Goal: Task Accomplishment & Management: Complete application form

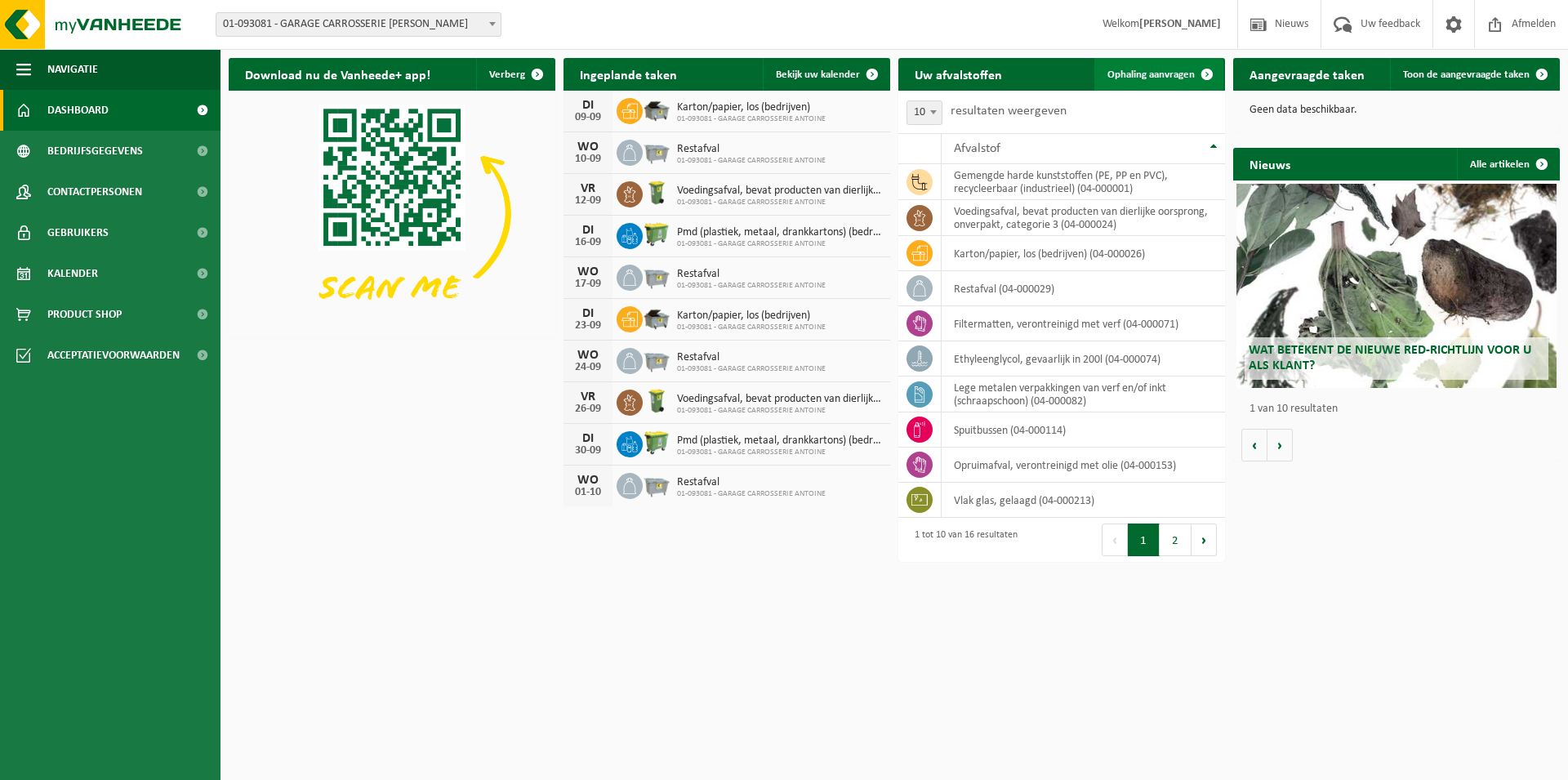
click at [1136, 72] on span "Ophaling aanvragen" at bounding box center [1151, 74] width 87 height 11
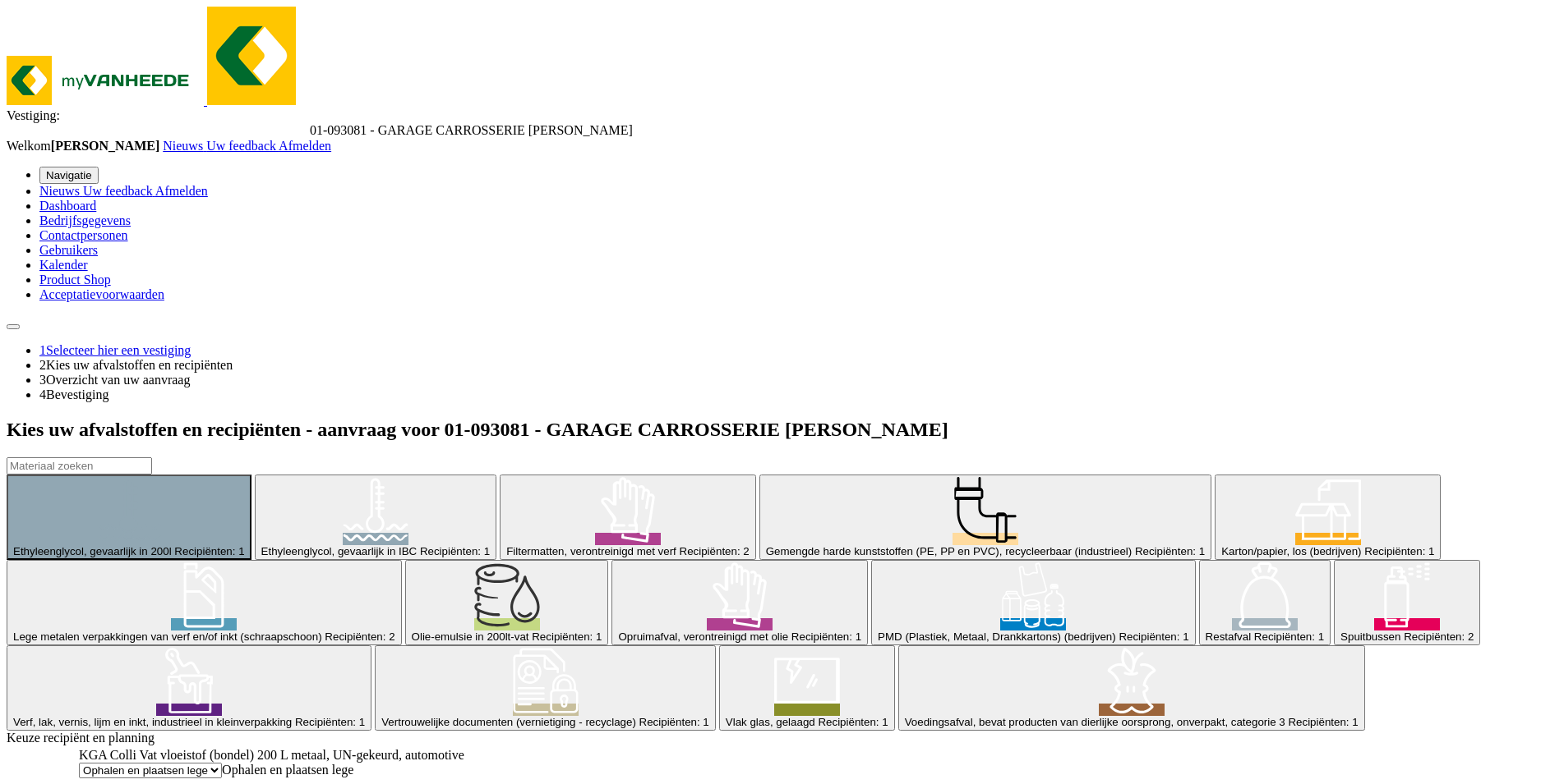
click at [766, 545] on span "Gemengde harde kunststoffen (PE, PP en PVC), recycleerbaar (industrieel)" at bounding box center [949, 551] width 365 height 13
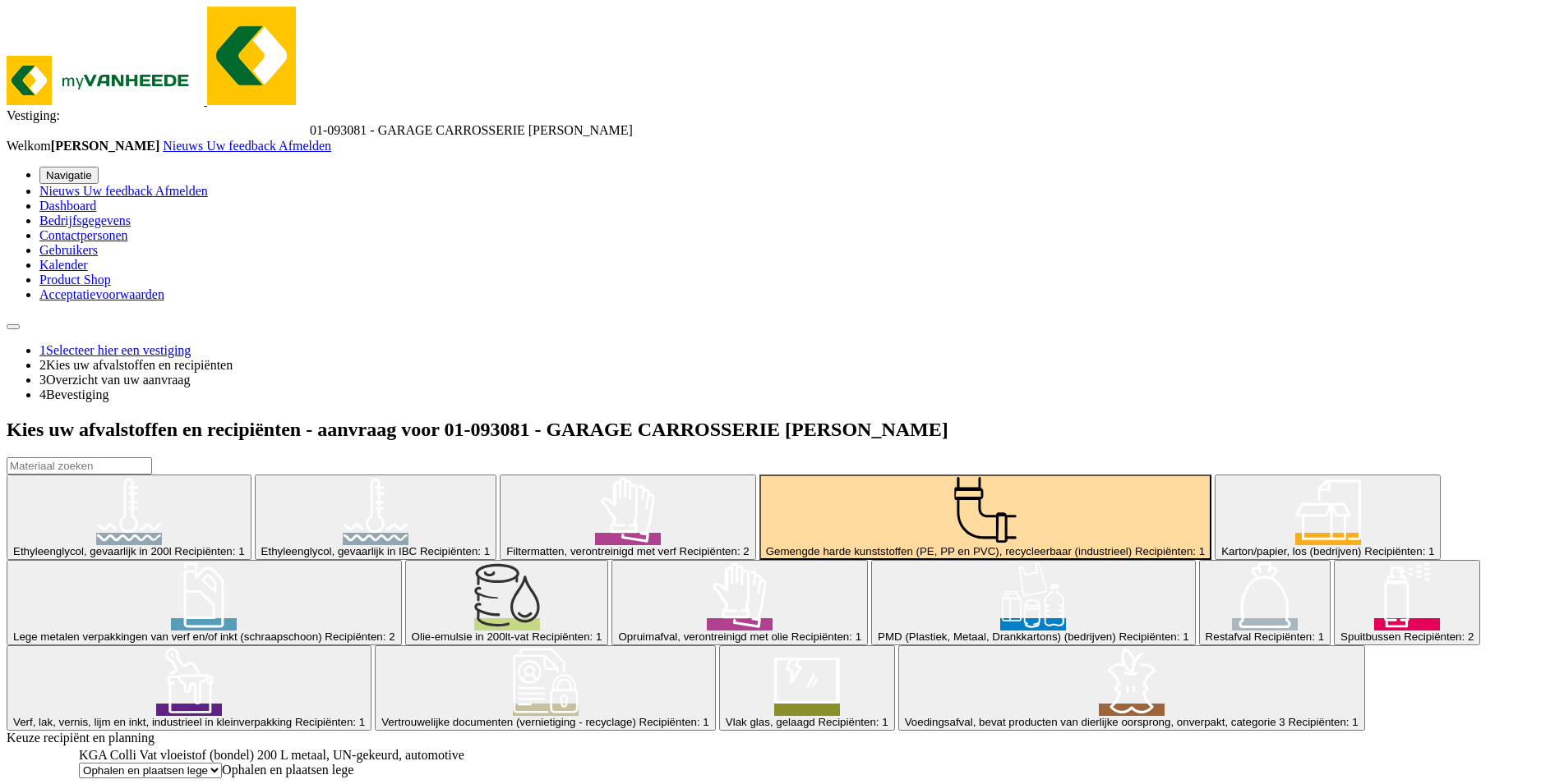
scroll to position [224, 0]
click at [479, 763] on span "Gelieve een service te selecteren" at bounding box center [393, 769] width 172 height 14
select select "P2PL-VEL-088067_HK-XC-10-GN-00_04-000001_46"
click at [245, 778] on input "text" at bounding box center [172, 787] width 146 height 17
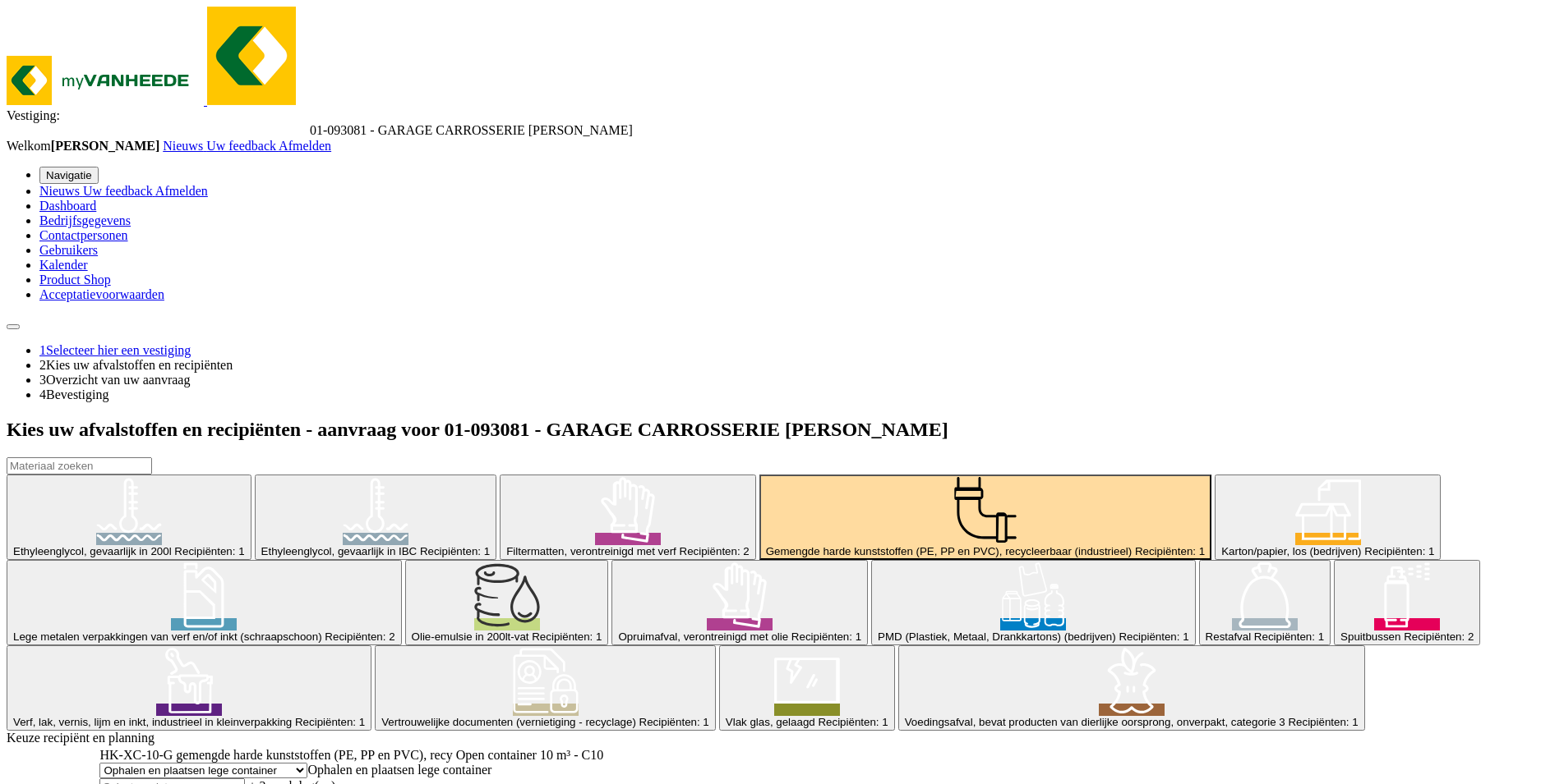
type input "Van 2025-09-15"
click at [1340, 631] on div "Spuitbussen Recipiënten: 2" at bounding box center [1407, 636] width 133 height 13
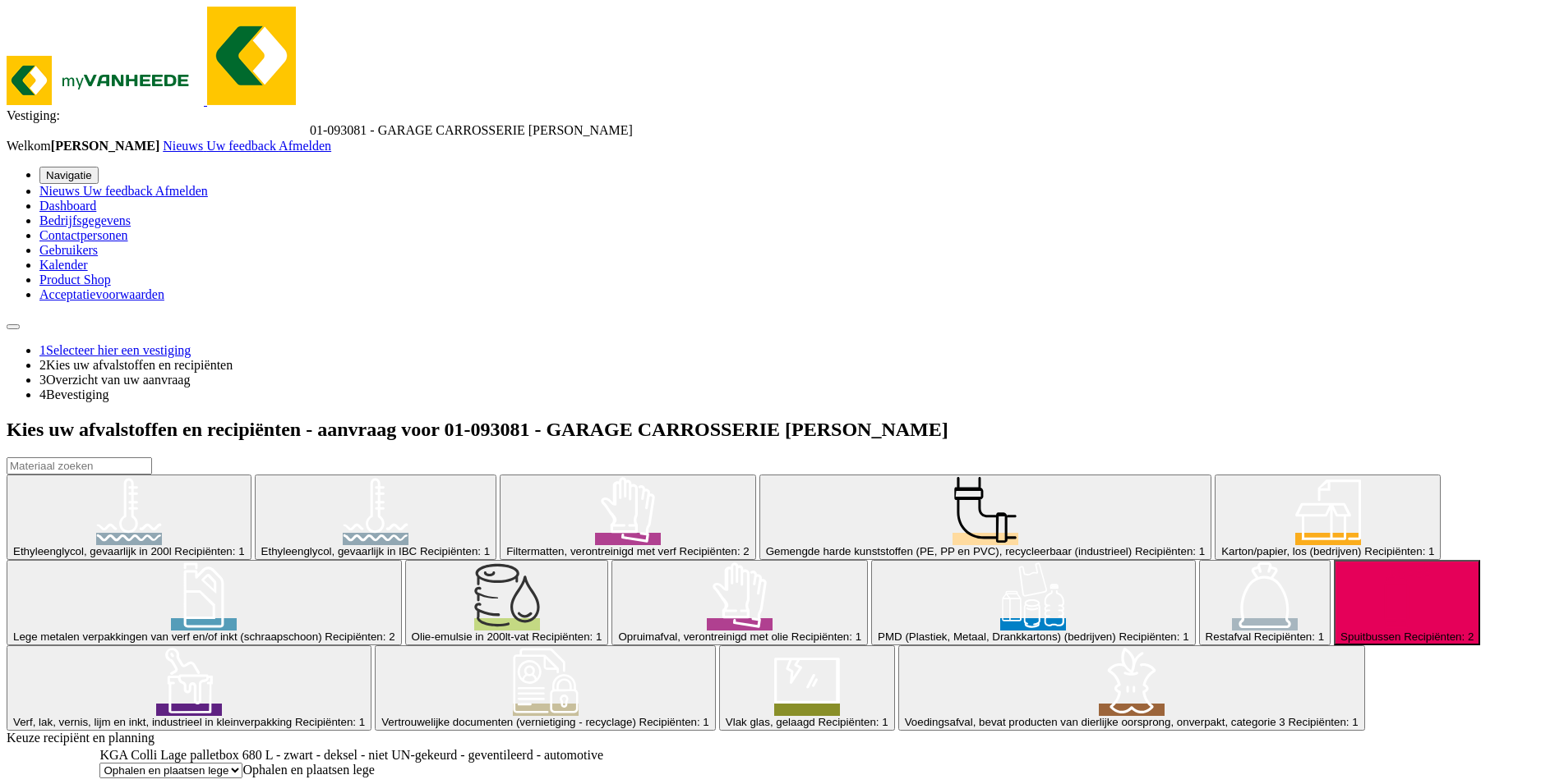
type input "Van 2025-09-10"
type input "2025-09-10"
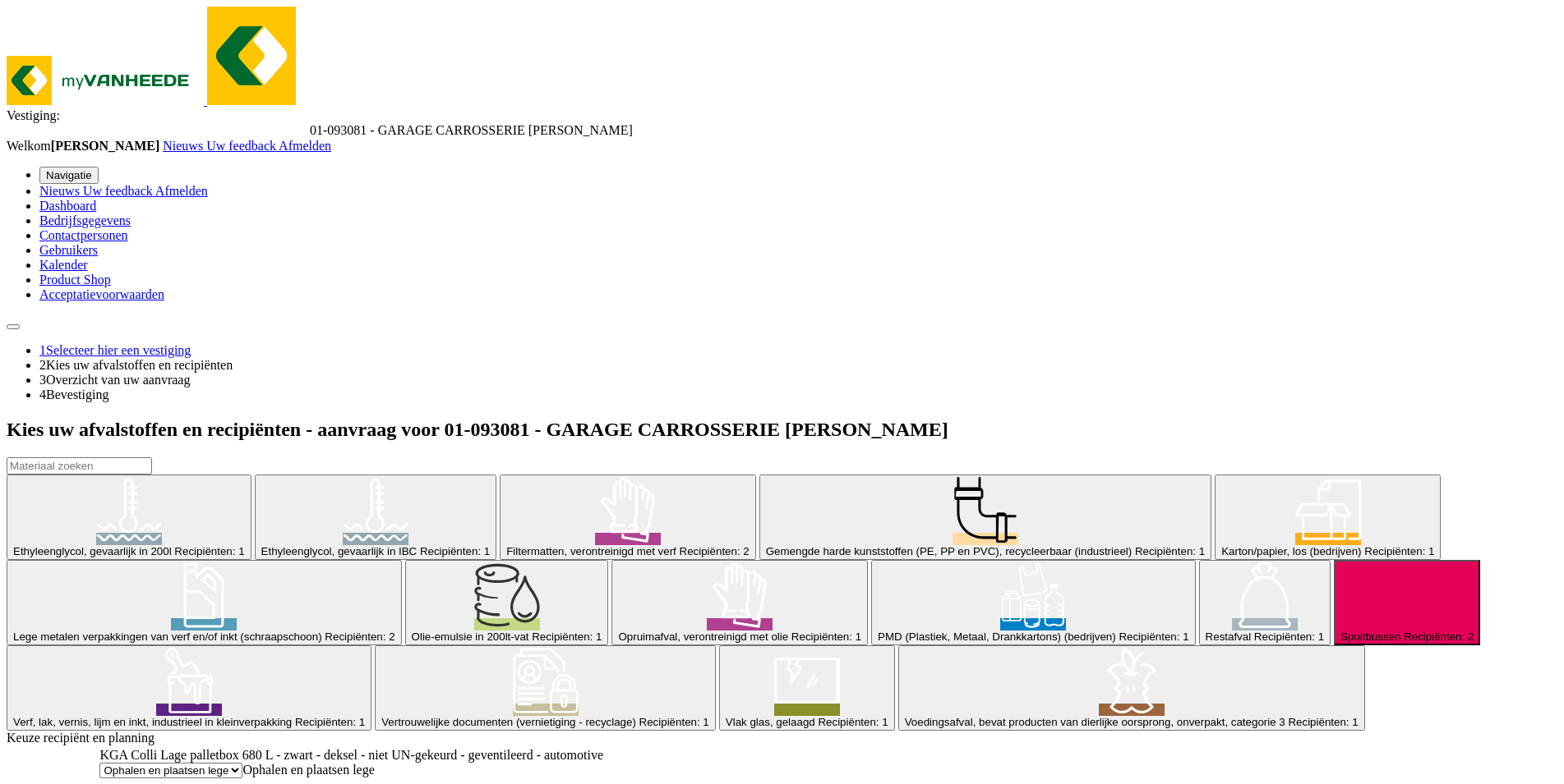
scroll to position [10, 0]
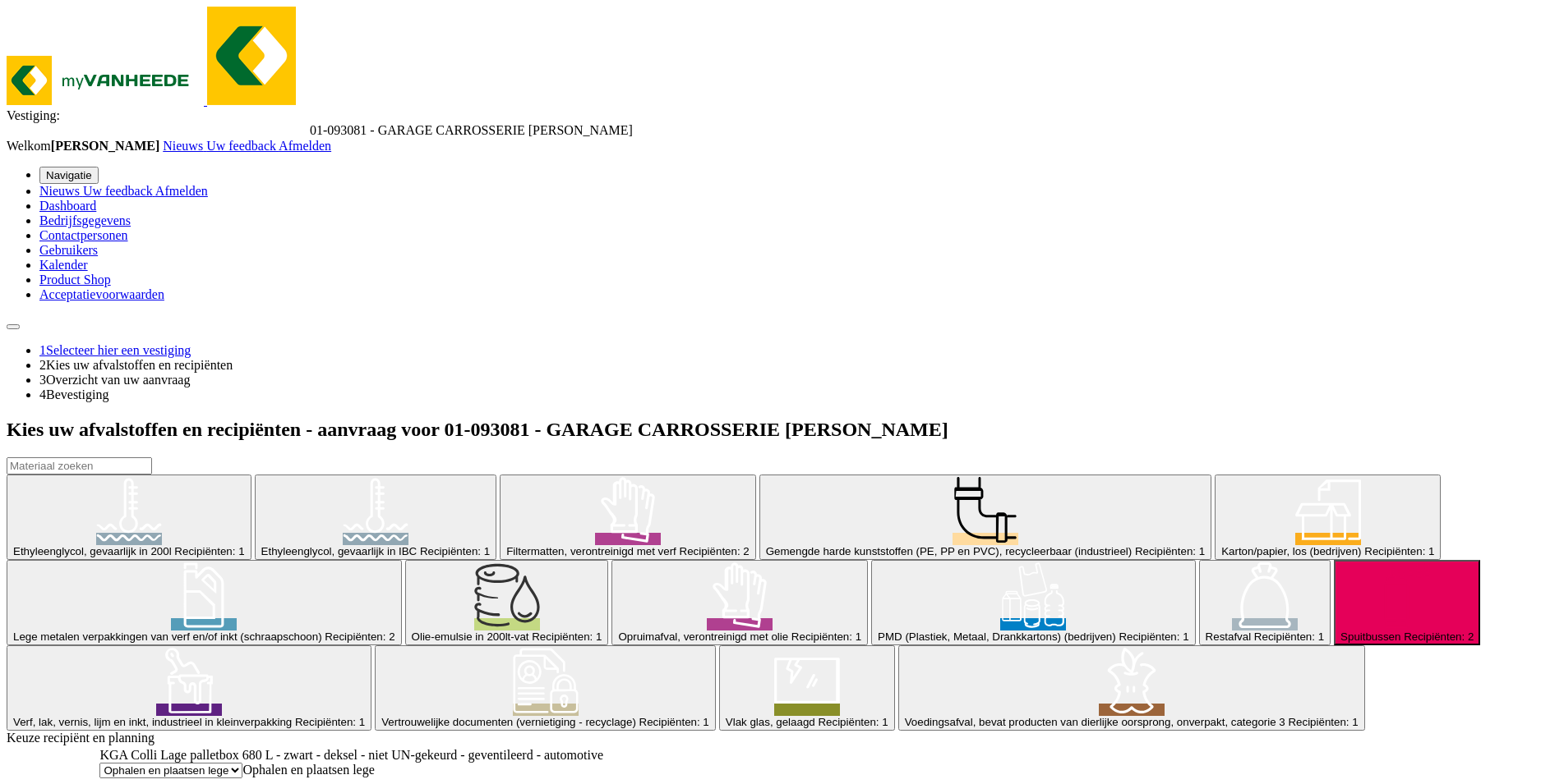
scroll to position [0, 0]
click at [506, 545] on div "Filtermatten, verontreinigd met verf Recipiënten: 2" at bounding box center [628, 551] width 243 height 13
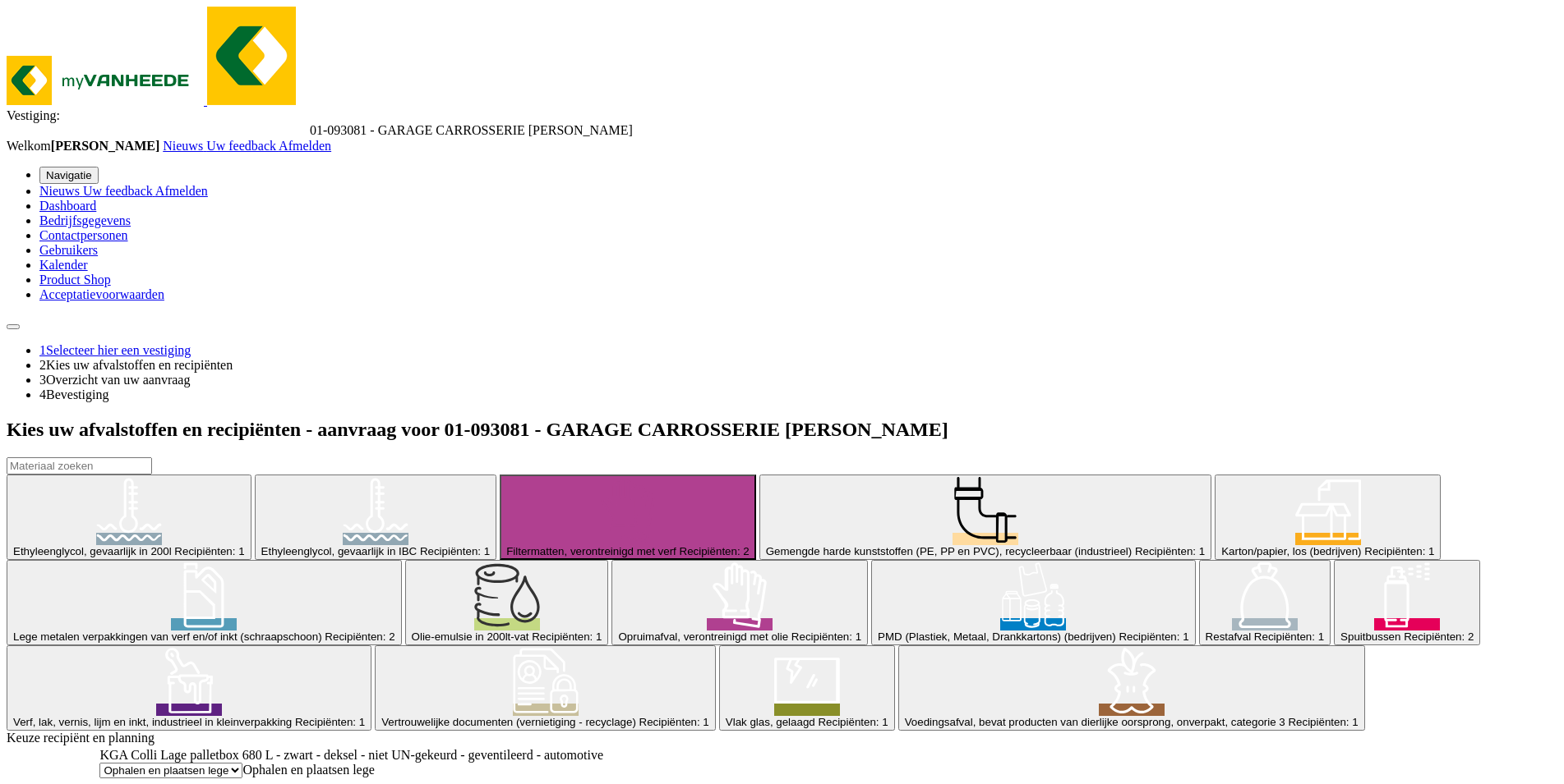
scroll to position [150, 0]
drag, startPoint x: 1195, startPoint y: 713, endPoint x: 788, endPoint y: 703, distance: 407.1
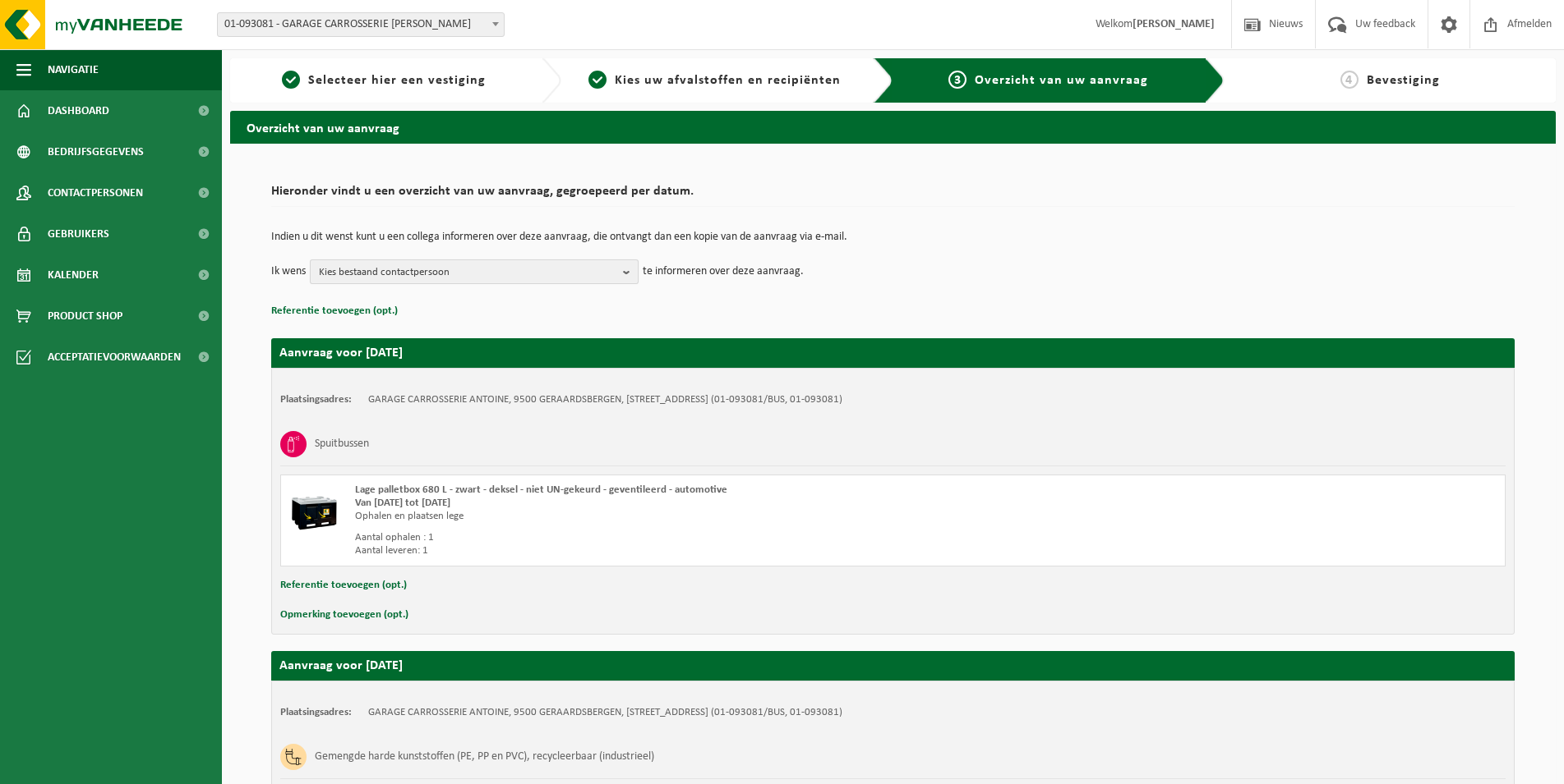
click at [528, 267] on span "Kies bestaand contactpersoon" at bounding box center [468, 272] width 297 height 24
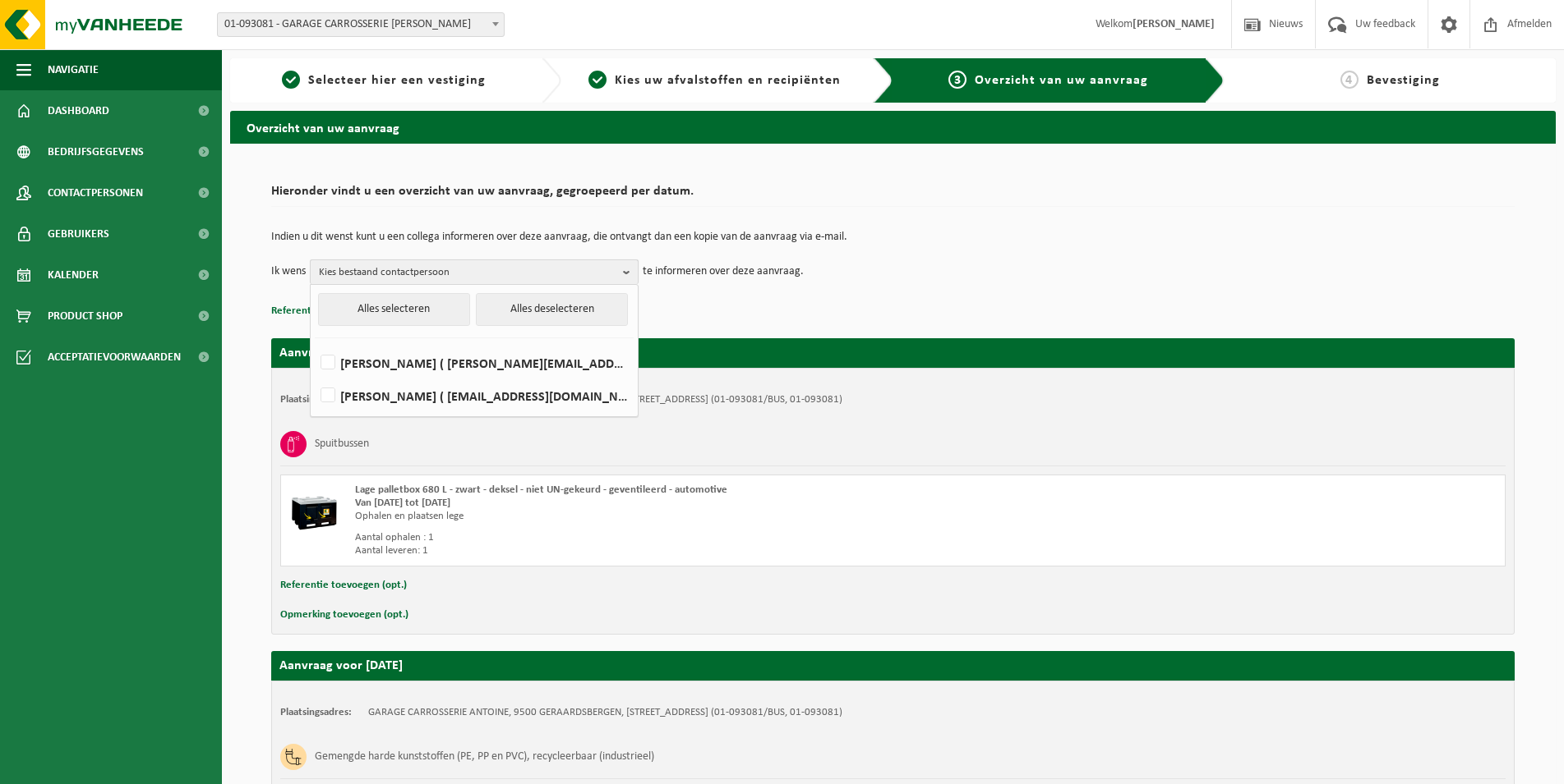
click at [528, 267] on span "Kies bestaand contactpersoon" at bounding box center [468, 272] width 297 height 24
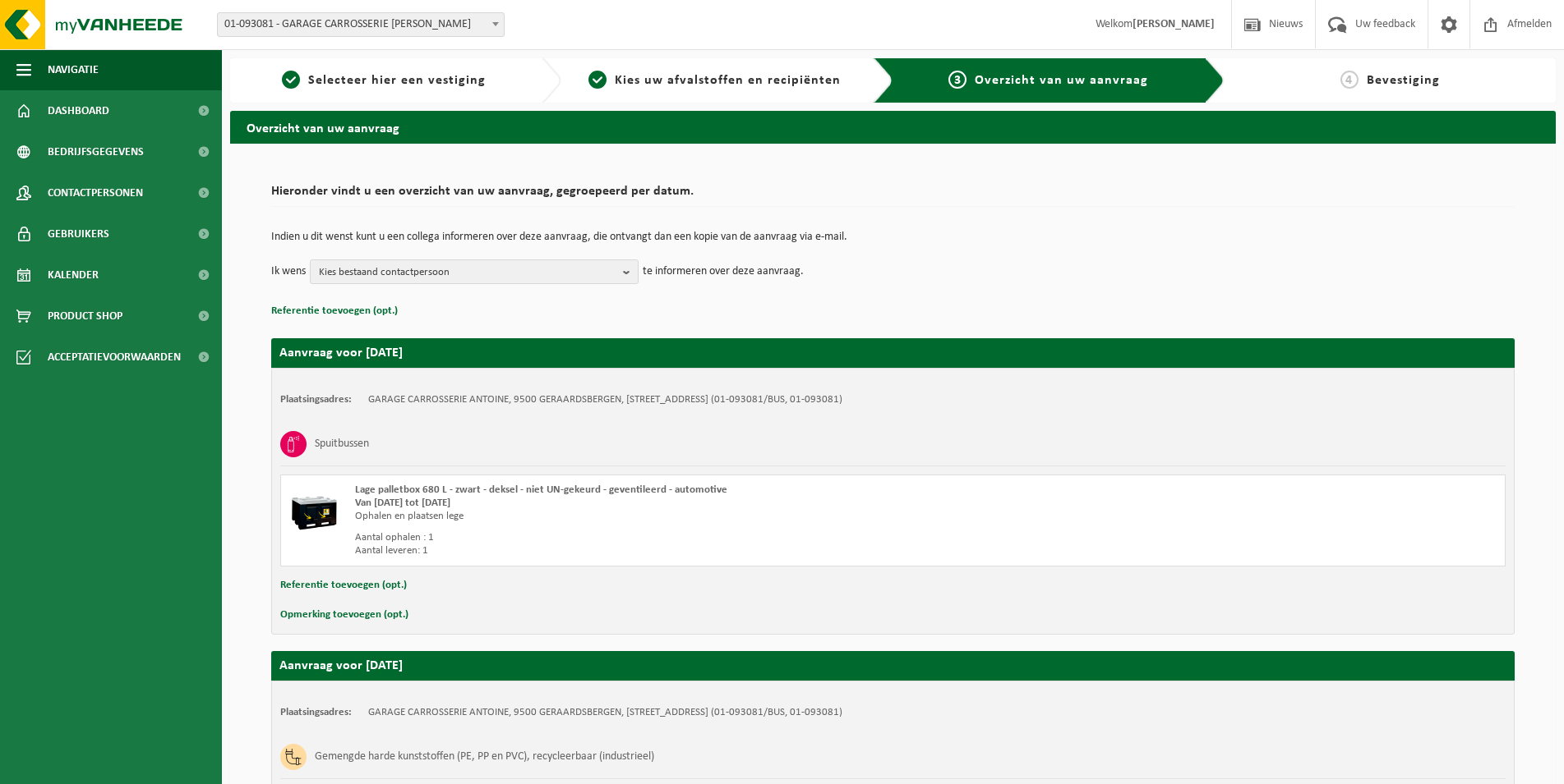
click at [1037, 277] on td "Ik wens Kies bestaand contactpersoon Alles selecteren Alles deselecteren ISABEL…" at bounding box center [892, 271] width 1243 height 24
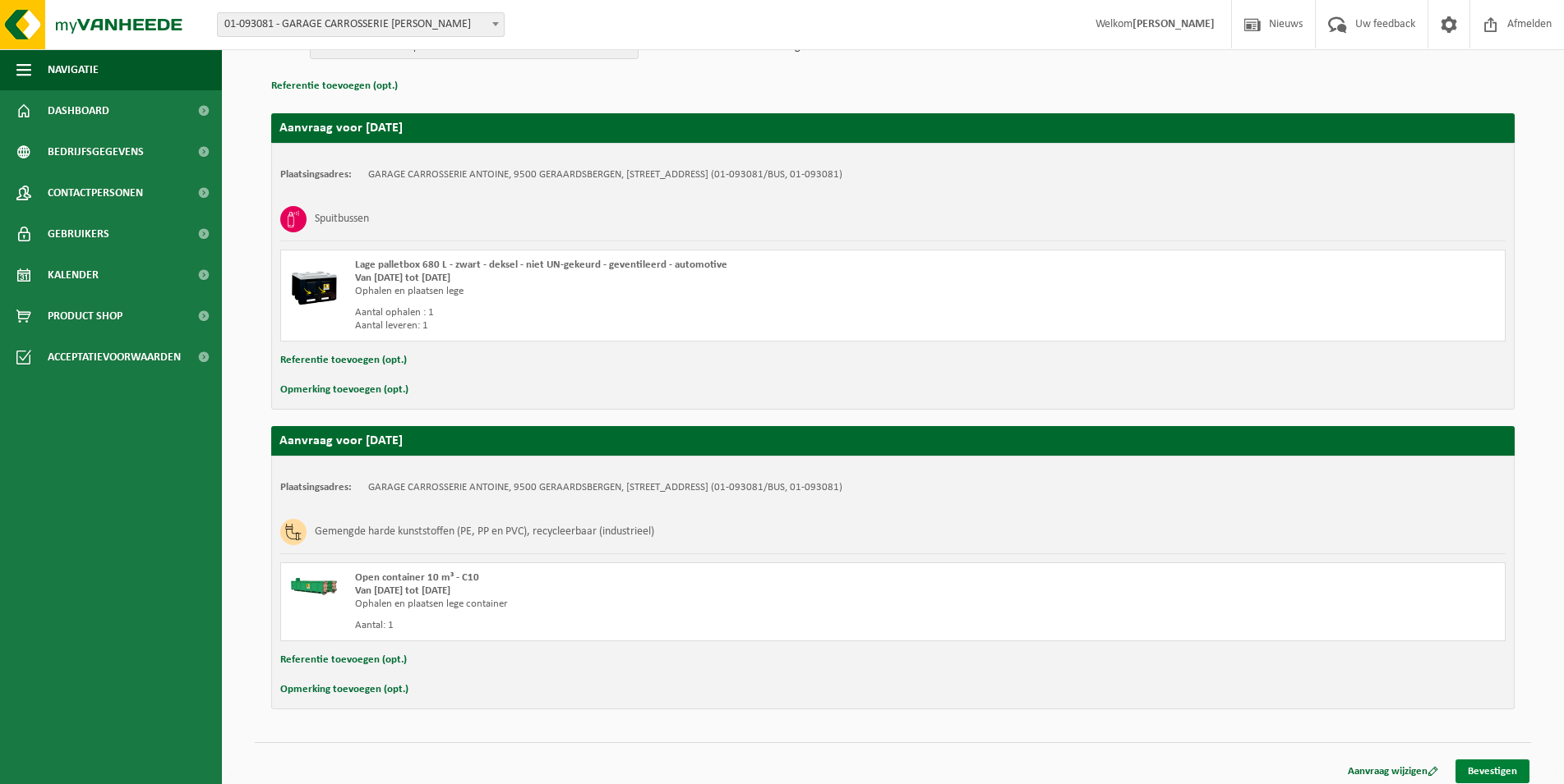
click at [1496, 768] on link "Bevestigen" at bounding box center [1492, 771] width 74 height 24
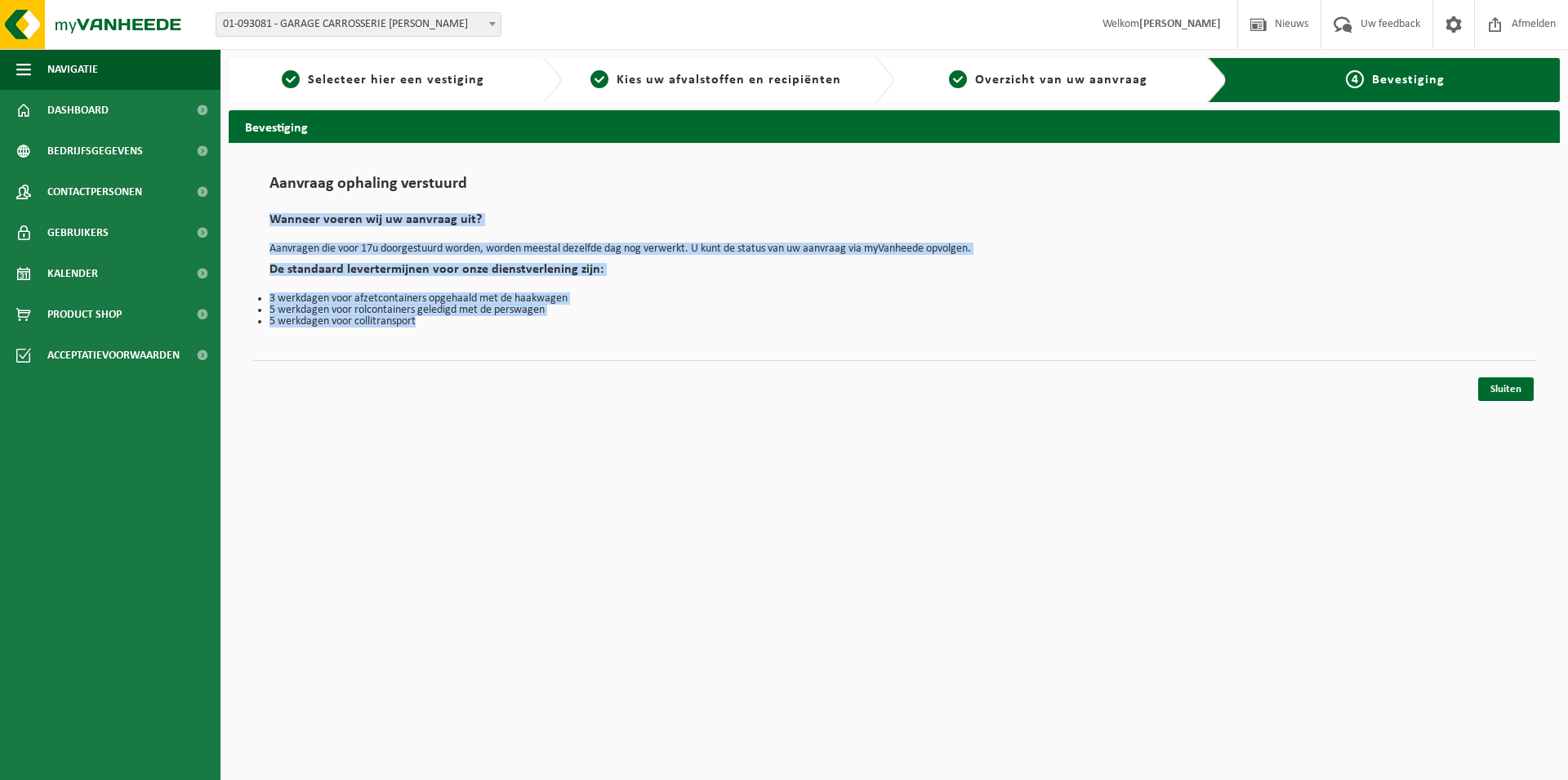
drag, startPoint x: 645, startPoint y: 357, endPoint x: 603, endPoint y: 183, distance: 179.0
click at [603, 183] on div "Aanvraag ophaling verstuurd Wanneer voeren wij uw aanvraag uit? Aanvragen die v…" at bounding box center [895, 269] width 1331 height 251
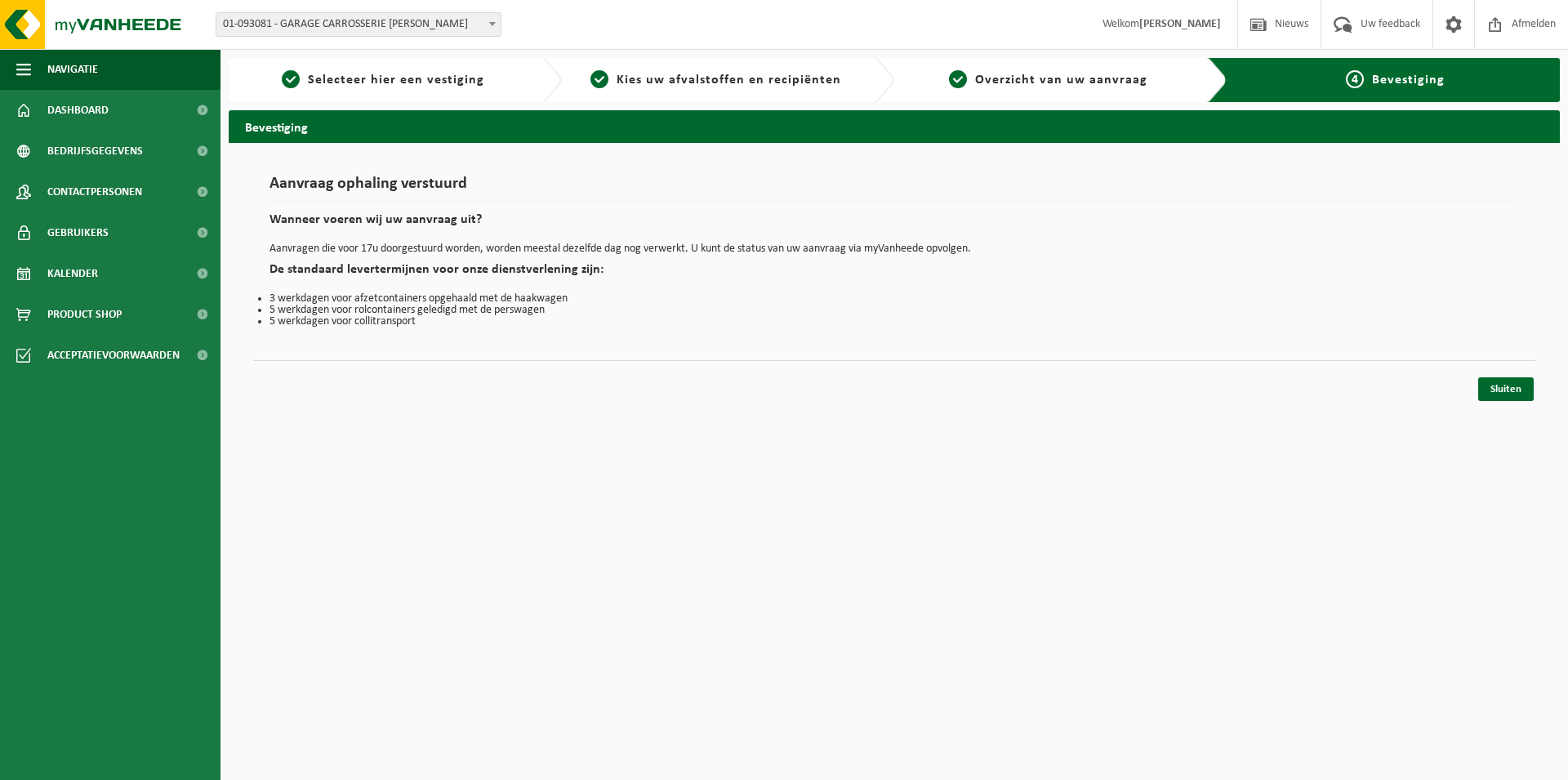
click at [603, 183] on h1 "Aanvraag ophaling verstuurd" at bounding box center [894, 188] width 1249 height 25
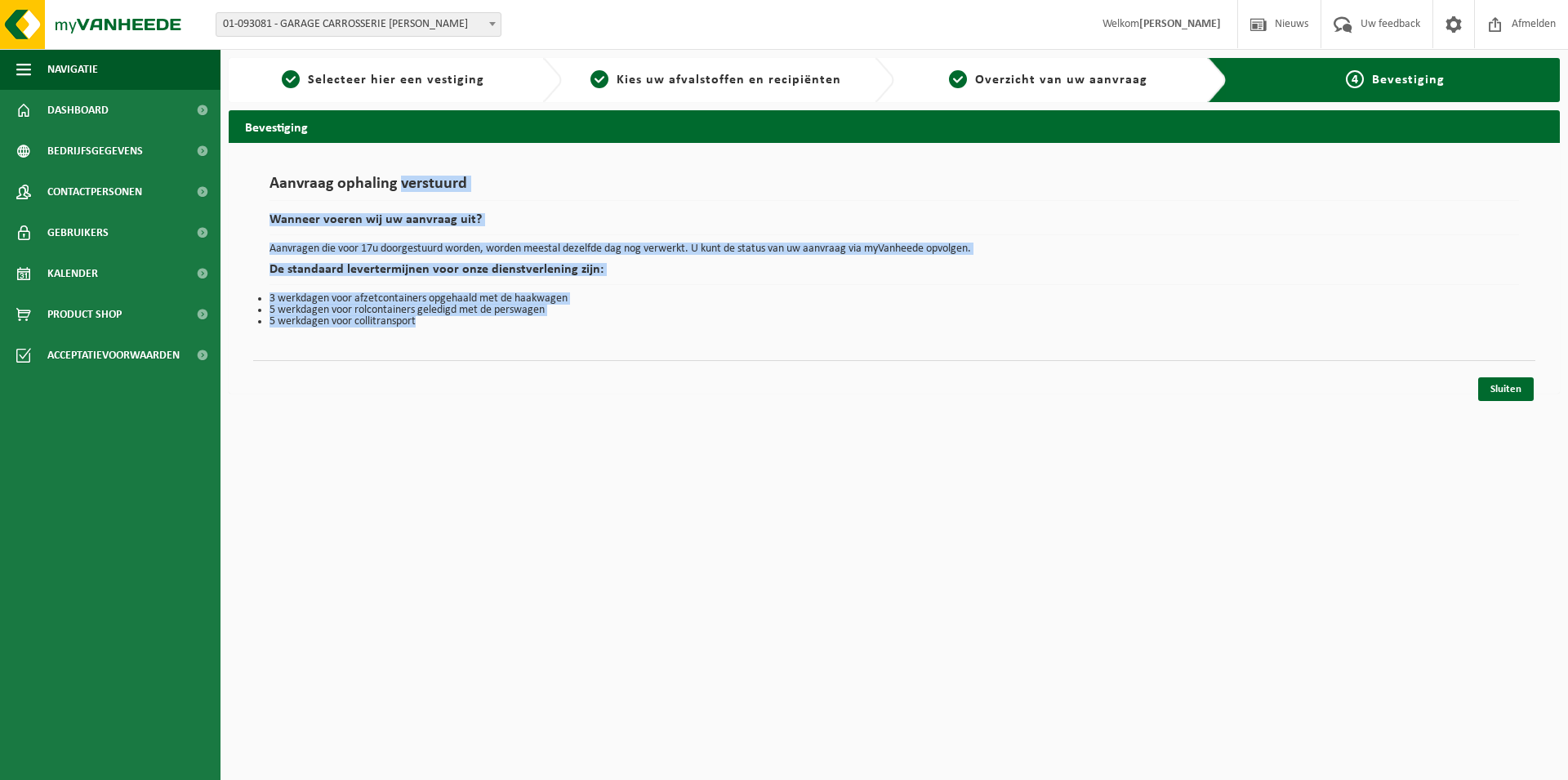
drag, startPoint x: 603, startPoint y: 183, endPoint x: 641, endPoint y: 319, distance: 141.2
click at [641, 319] on div "Aanvraag ophaling verstuurd Wanneer voeren wij uw aanvraag uit? Aanvragen die v…" at bounding box center [894, 251] width 1249 height 152
click at [641, 319] on li "5 werkdagen voor collitransport" at bounding box center [894, 322] width 1249 height 12
drag, startPoint x: 649, startPoint y: 332, endPoint x: 630, endPoint y: 186, distance: 147.2
click at [630, 186] on div "Aanvraag ophaling verstuurd Wanneer voeren wij uw aanvraag uit? Aanvragen die v…" at bounding box center [894, 251] width 1282 height 185
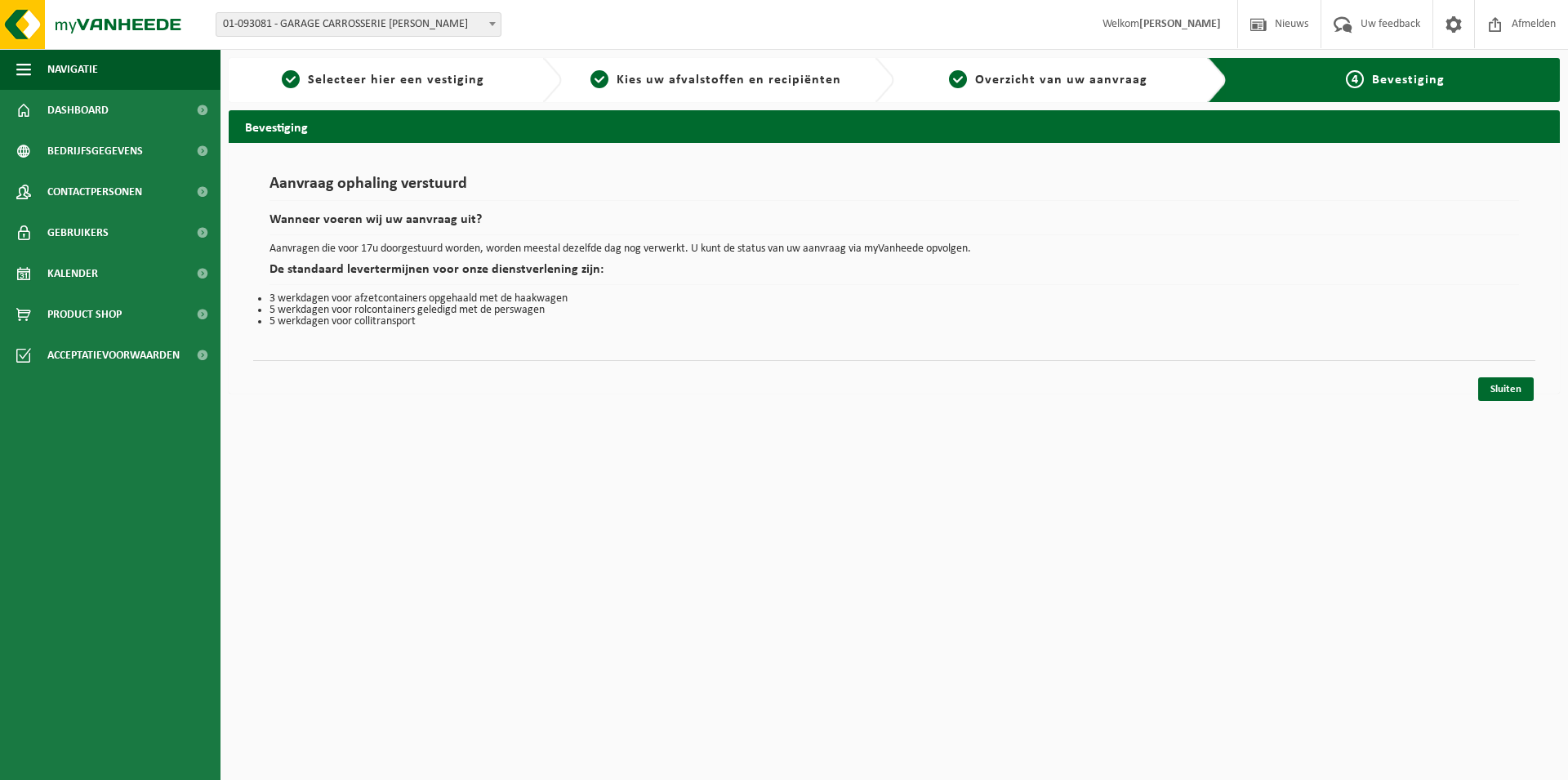
click at [630, 186] on h1 "Aanvraag ophaling verstuurd" at bounding box center [894, 188] width 1249 height 25
click at [1503, 383] on link "Sluiten" at bounding box center [1505, 390] width 55 height 24
